Goal: Book appointment/travel/reservation: Book appointment/travel/reservation

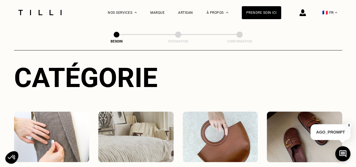
scroll to position [85, 0]
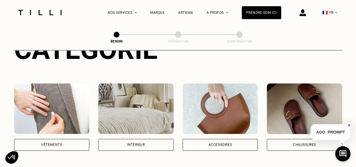
click at [51, 143] on div "Vêtements" at bounding box center [51, 144] width 21 height 3
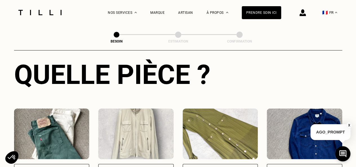
scroll to position [241, 0]
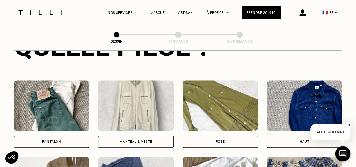
click at [73, 136] on div "Pantalon" at bounding box center [52, 142] width 76 height 12
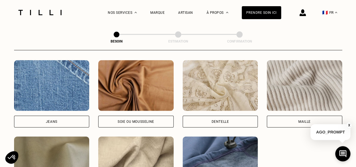
scroll to position [659, 0]
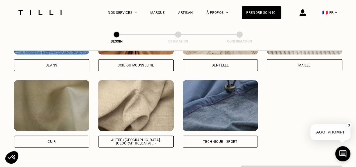
click at [147, 138] on div "Autre ([GEOGRAPHIC_DATA], [GEOGRAPHIC_DATA]...)" at bounding box center [136, 141] width 66 height 7
select select "FR"
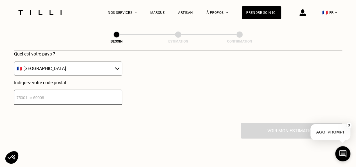
scroll to position [813, 0]
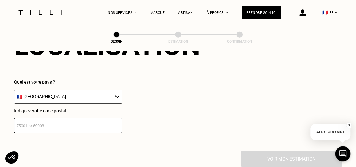
click at [92, 127] on input "number" at bounding box center [68, 125] width 108 height 15
type input "94800"
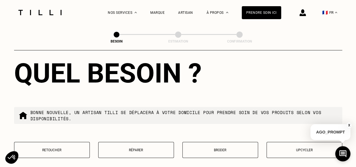
scroll to position [981, 0]
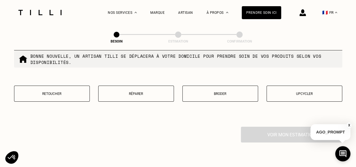
click at [81, 92] on p "Retoucher" at bounding box center [52, 94] width 70 height 4
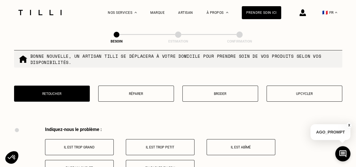
scroll to position [1041, 0]
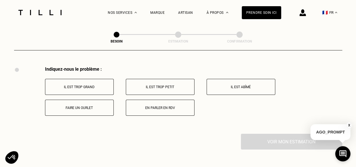
click at [94, 106] on p "Faire un ourlet" at bounding box center [79, 108] width 63 height 4
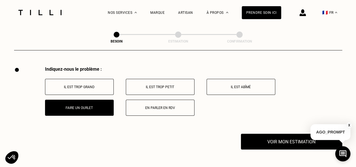
scroll to position [1109, 0]
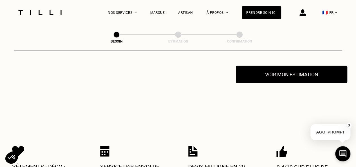
click at [256, 74] on button "Voir mon estimation" at bounding box center [292, 74] width 112 height 17
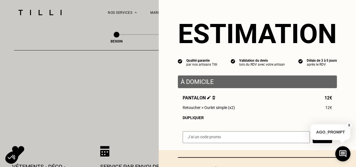
scroll to position [46, 0]
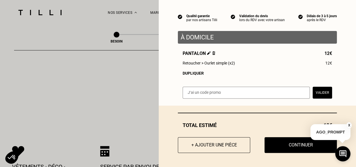
click at [196, 75] on div "Dupliquer" at bounding box center [258, 73] width 150 height 5
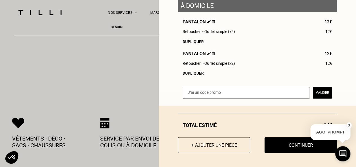
scroll to position [1165, 0]
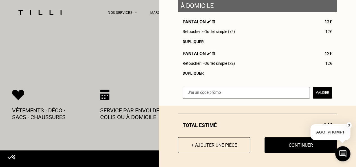
click at [349, 128] on button "X" at bounding box center [350, 125] width 6 height 6
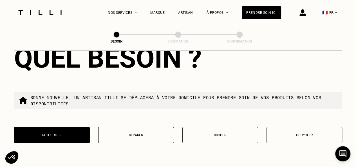
scroll to position [911, 0]
